Goal: Use online tool/utility: Utilize a website feature to perform a specific function

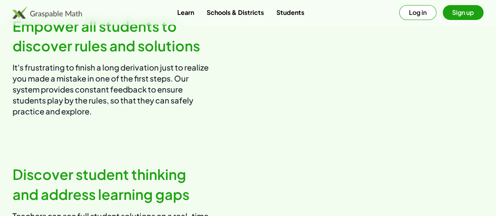
scroll to position [773, 0]
click at [289, 11] on link "Students" at bounding box center [290, 12] width 40 height 15
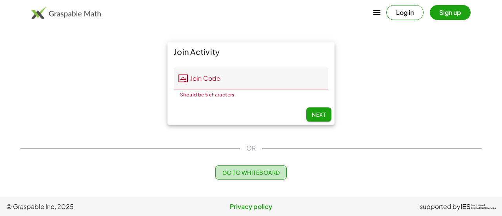
click at [242, 174] on span "Go to Whiteboard" at bounding box center [251, 172] width 58 height 7
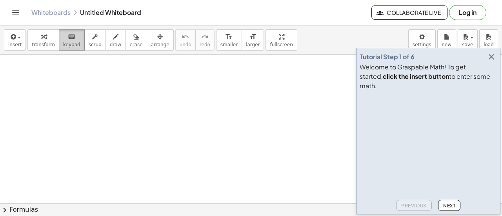
click at [72, 38] on div "keyboard" at bounding box center [71, 36] width 17 height 9
click at [449, 206] on span "Next" at bounding box center [449, 206] width 12 height 6
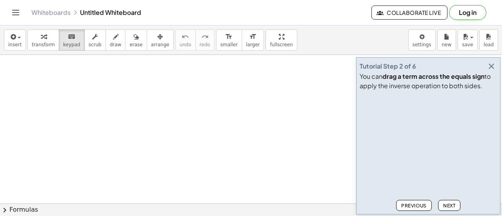
click at [449, 206] on span "Next" at bounding box center [449, 206] width 12 height 6
click at [449, 205] on span "Next" at bounding box center [449, 206] width 12 height 6
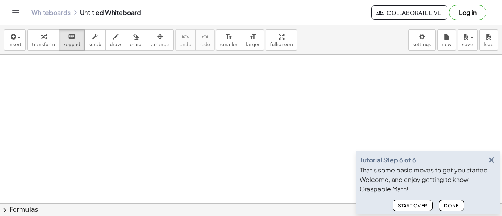
click at [449, 205] on span "Done" at bounding box center [451, 206] width 15 height 6
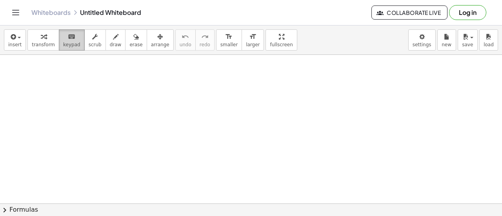
click at [68, 38] on icon "keyboard" at bounding box center [71, 36] width 7 height 9
click at [63, 35] on div "keyboard" at bounding box center [71, 36] width 17 height 9
click at [68, 40] on icon "keyboard" at bounding box center [71, 36] width 7 height 9
click at [110, 43] on span "draw" at bounding box center [116, 44] width 12 height 5
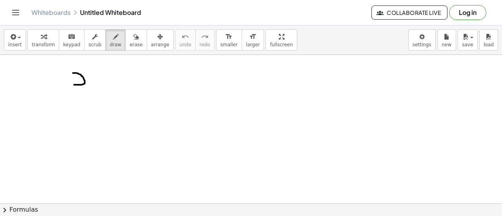
drag, startPoint x: 73, startPoint y: 73, endPoint x: 72, endPoint y: 84, distance: 11.4
click at [14, 37] on icon "button" at bounding box center [12, 36] width 7 height 9
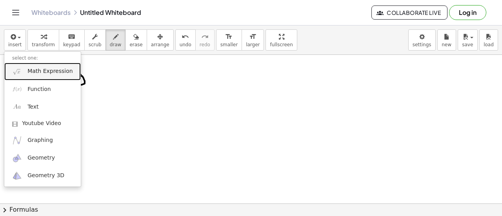
click at [52, 75] on link "Math Expression" at bounding box center [42, 72] width 76 height 18
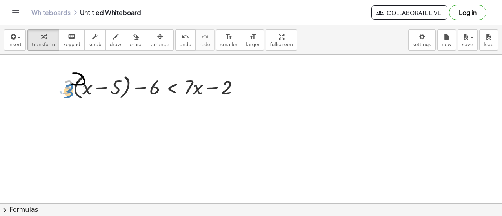
click at [69, 92] on div at bounding box center [154, 87] width 192 height 30
click at [192, 94] on div at bounding box center [154, 87] width 192 height 30
drag, startPoint x: 192, startPoint y: 91, endPoint x: 194, endPoint y: 100, distance: 9.2
click at [194, 100] on div at bounding box center [154, 87] width 192 height 30
drag, startPoint x: 150, startPoint y: 90, endPoint x: 237, endPoint y: 105, distance: 88.8
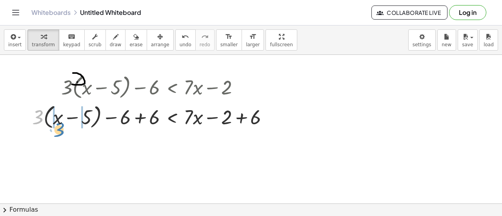
drag, startPoint x: 37, startPoint y: 118, endPoint x: 58, endPoint y: 131, distance: 24.3
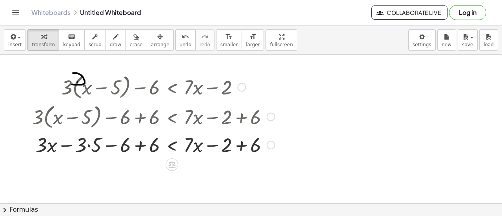
click at [250, 144] on div at bounding box center [153, 144] width 251 height 27
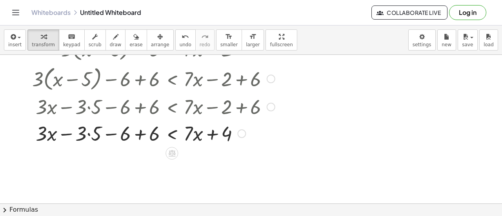
scroll to position [38, 0]
click at [87, 133] on div at bounding box center [153, 132] width 251 height 27
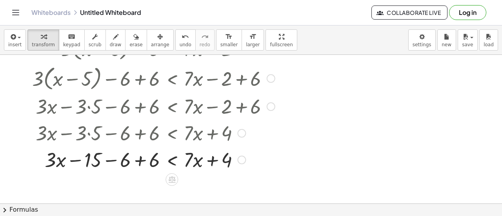
click at [125, 160] on div at bounding box center [153, 159] width 251 height 27
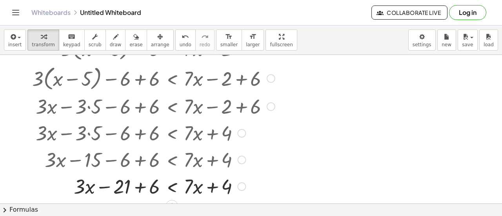
click at [153, 188] on div at bounding box center [153, 186] width 251 height 27
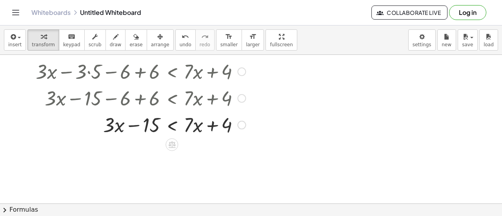
scroll to position [101, 0]
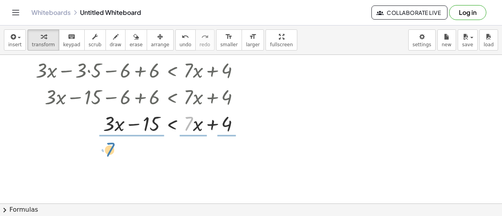
drag, startPoint x: 187, startPoint y: 128, endPoint x: 107, endPoint y: 154, distance: 83.7
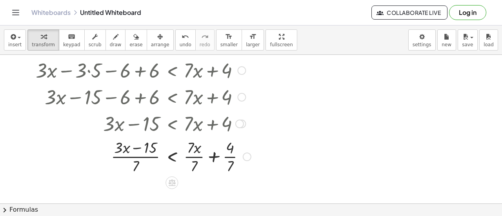
click at [194, 155] on div at bounding box center [153, 155] width 251 height 39
click at [136, 157] on div at bounding box center [153, 155] width 251 height 39
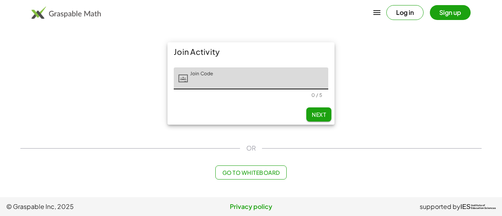
click at [281, 171] on button "Go to Whiteboard" at bounding box center [250, 172] width 71 height 14
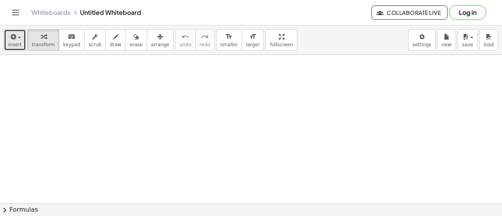
click at [15, 42] on span "insert" at bounding box center [14, 44] width 13 height 5
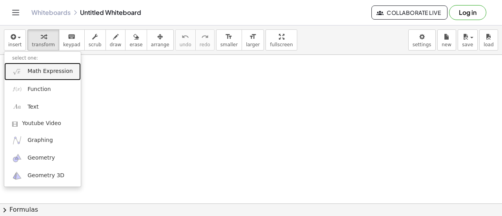
click at [29, 80] on link "Math Expression" at bounding box center [42, 72] width 76 height 18
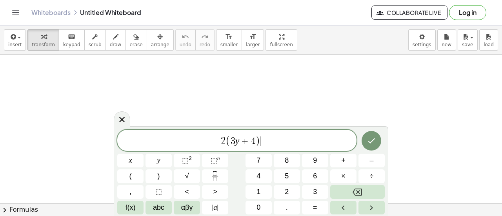
click at [376, 54] on div "insert select one: Math Expression Function Text Youtube Video Graphing Geometr…" at bounding box center [251, 39] width 502 height 29
click at [182, 193] on button "<" at bounding box center [187, 192] width 26 height 14
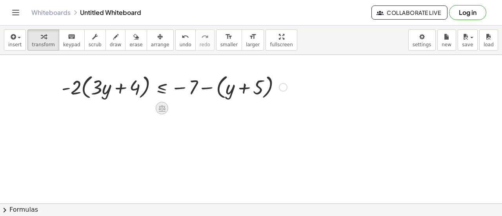
click at [164, 110] on icon at bounding box center [162, 108] width 8 height 8
click at [193, 108] on icon at bounding box center [193, 108] width 5 height 1
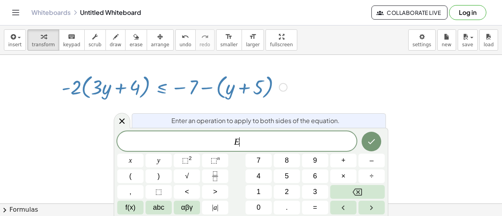
click at [354, 101] on div at bounding box center [251, 204] width 502 height 298
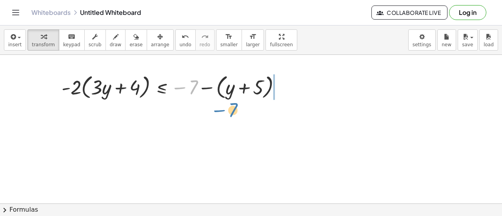
drag, startPoint x: 191, startPoint y: 91, endPoint x: 231, endPoint y: 114, distance: 45.7
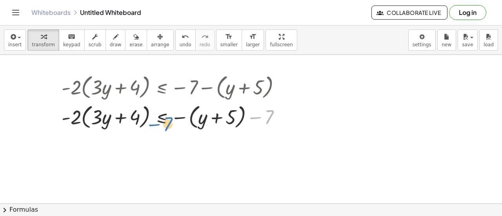
drag, startPoint x: 264, startPoint y: 116, endPoint x: 163, endPoint y: 124, distance: 101.4
click at [163, 124] on div at bounding box center [174, 116] width 233 height 30
click at [281, 116] on div at bounding box center [283, 117] width 9 height 9
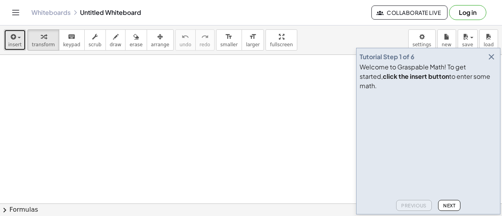
click at [13, 35] on icon "button" at bounding box center [12, 36] width 7 height 9
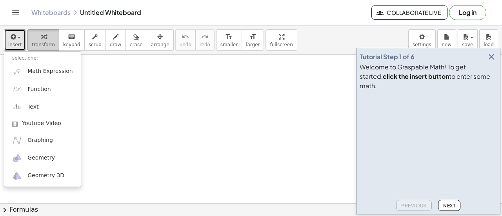
click at [41, 40] on icon "button" at bounding box center [43, 36] width 5 height 9
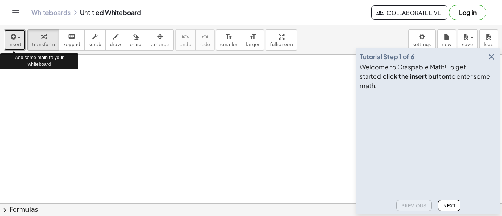
click at [11, 36] on icon "button" at bounding box center [12, 36] width 7 height 9
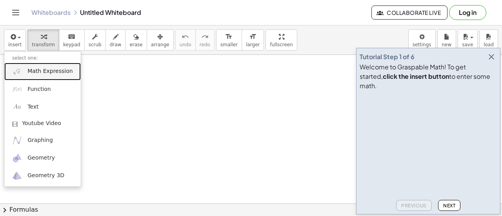
click at [39, 67] on span "Math Expression" at bounding box center [49, 71] width 45 height 8
